Goal: Find contact information: Find contact information

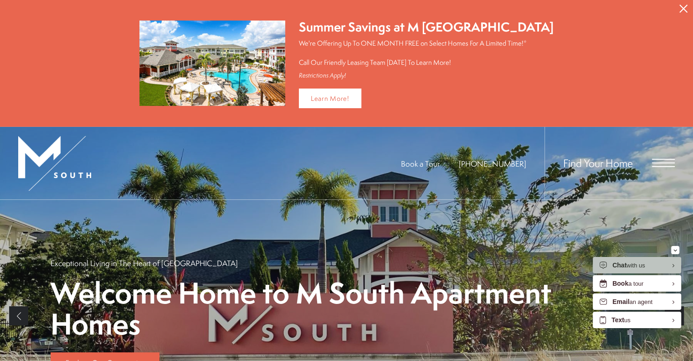
click at [669, 162] on span "Open Menu" at bounding box center [663, 162] width 23 height 1
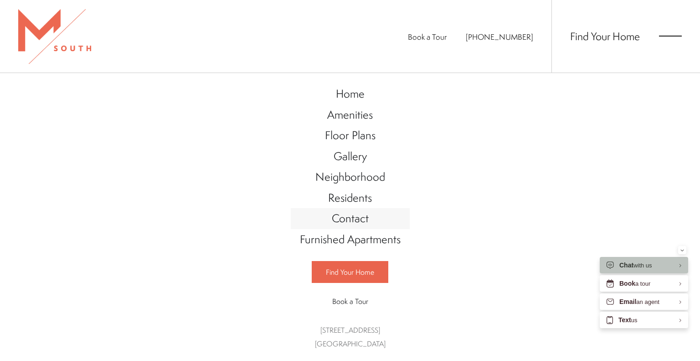
click at [359, 219] on span "Contact" at bounding box center [350, 217] width 37 height 15
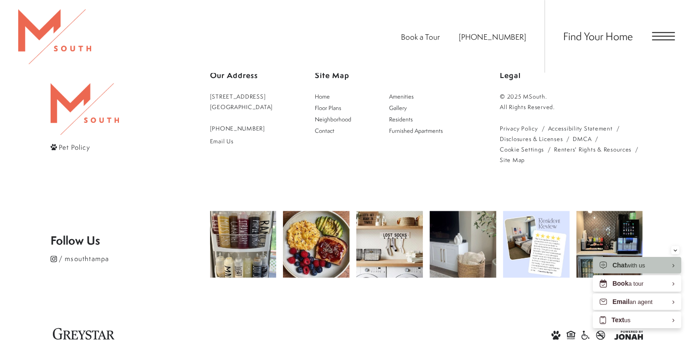
scroll to position [1102, 0]
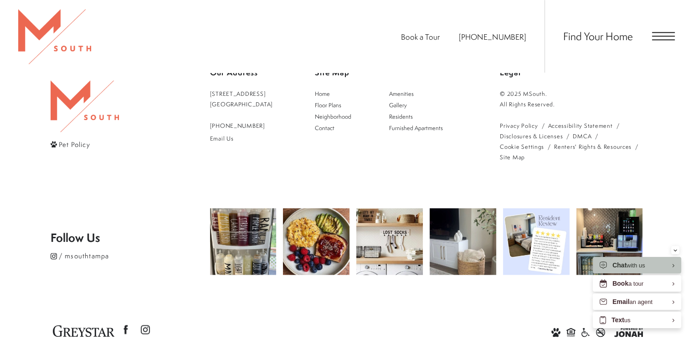
click at [676, 33] on div "Book a Tour 813-570-8014 Find Your Home" at bounding box center [346, 36] width 693 height 72
click at [670, 37] on span "Open Menu" at bounding box center [663, 36] width 23 height 8
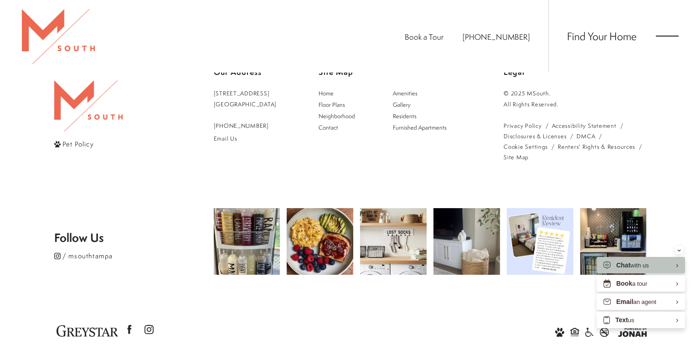
scroll to position [0, 0]
